Goal: Task Accomplishment & Management: Manage account settings

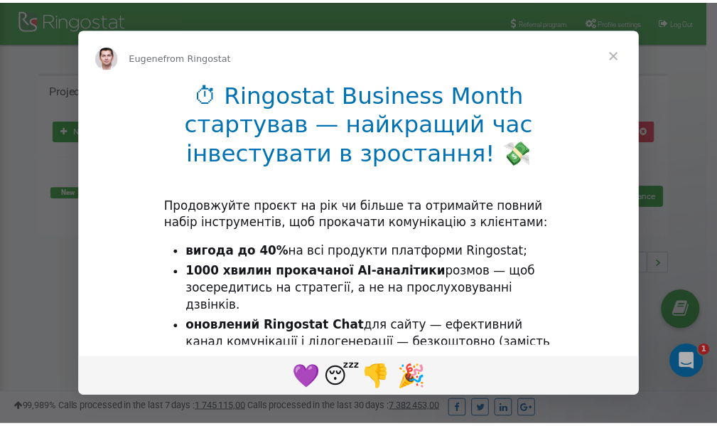
scroll to position [213, 0]
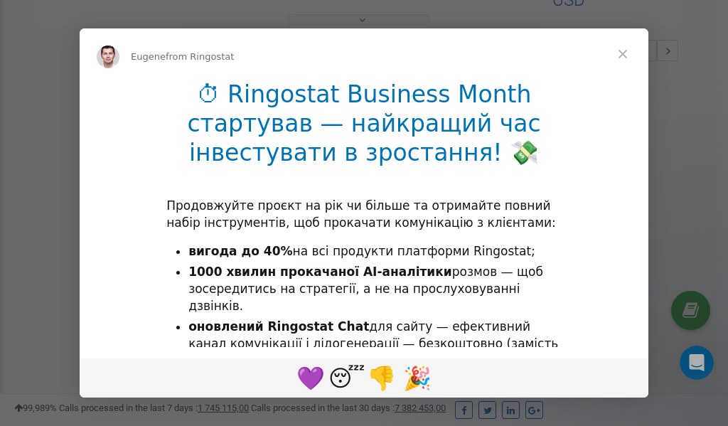
click at [624, 52] on span "Close" at bounding box center [622, 53] width 51 height 51
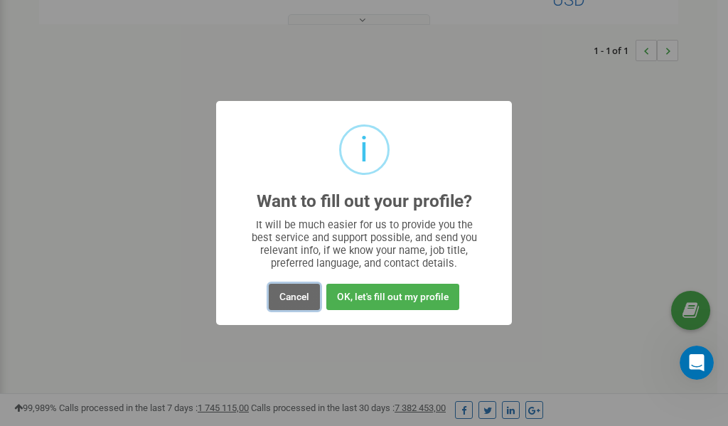
click at [295, 296] on button "Cancel" at bounding box center [294, 297] width 51 height 26
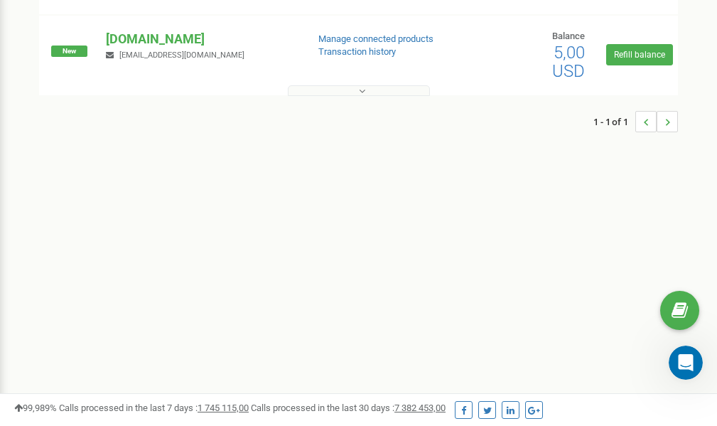
scroll to position [0, 0]
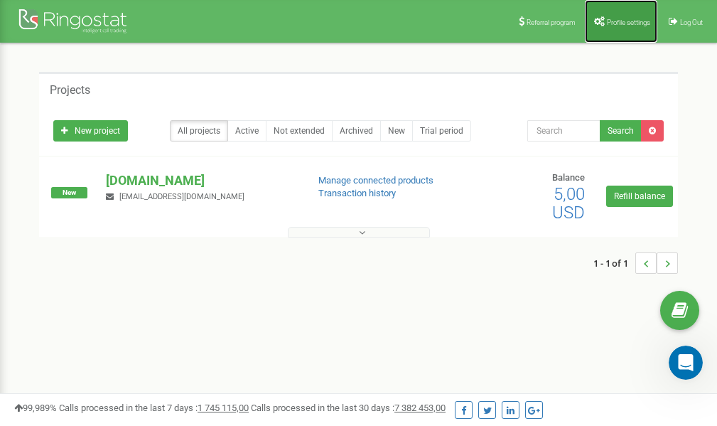
click at [620, 22] on span "Profile settings" at bounding box center [628, 22] width 43 height 8
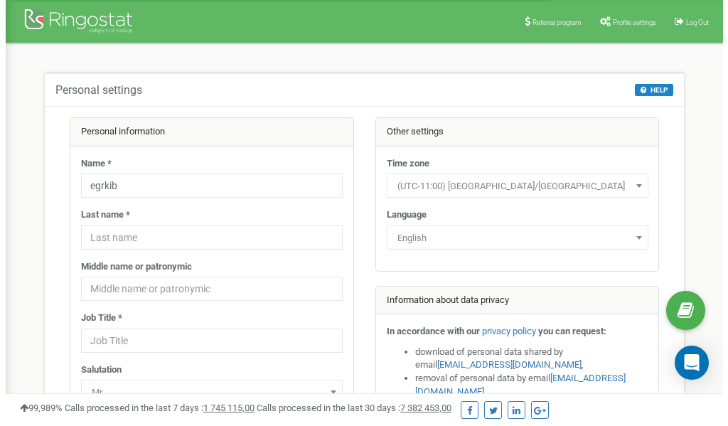
scroll to position [71, 0]
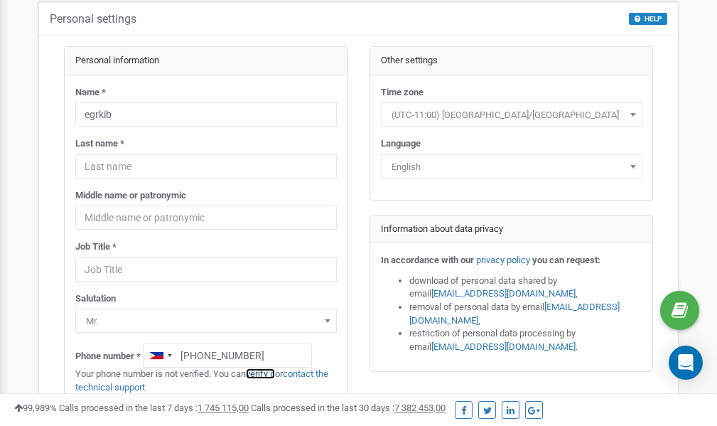
click at [269, 372] on link "verify it" at bounding box center [260, 373] width 29 height 11
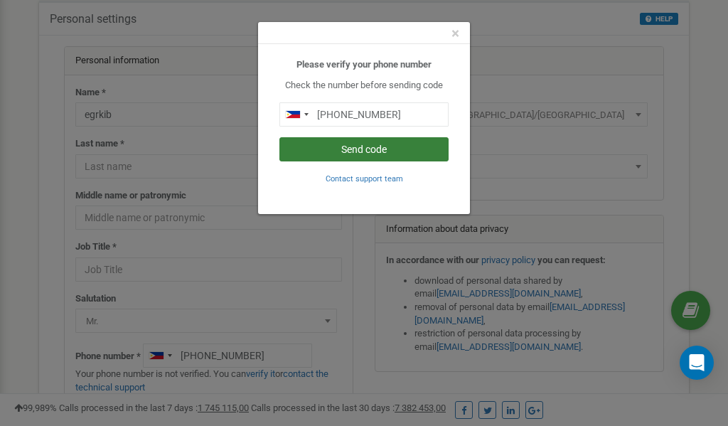
click at [360, 151] on button "Send code" at bounding box center [363, 149] width 169 height 24
